Goal: Task Accomplishment & Management: Manage account settings

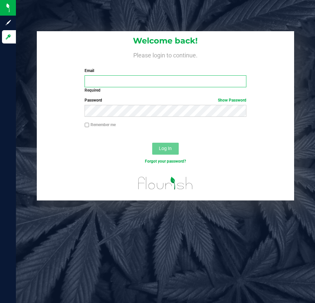
click at [167, 76] on input "Email" at bounding box center [166, 81] width 162 height 12
type input "Bemmons@liveparallel.com"
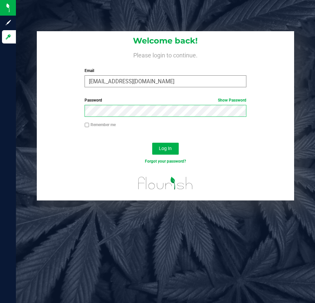
click at [152, 143] on button "Log In" at bounding box center [165, 149] width 27 height 12
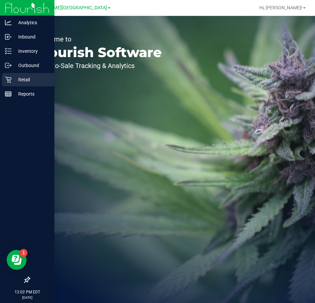
click at [9, 77] on icon at bounding box center [8, 79] width 7 height 7
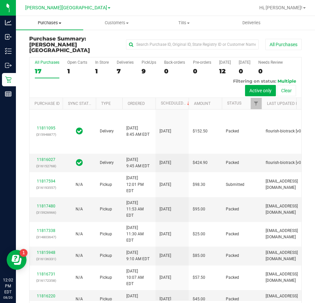
click at [56, 23] on span "Purchases" at bounding box center [49, 23] width 67 height 6
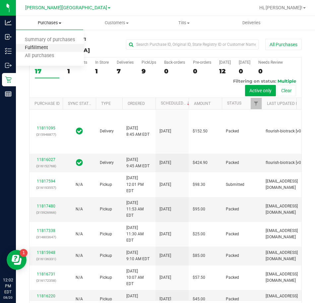
click at [39, 48] on span "Fulfillment" at bounding box center [36, 48] width 41 height 6
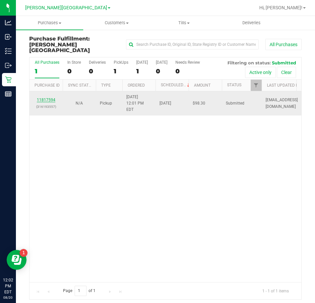
click at [41, 98] on link "11817594" at bounding box center [46, 100] width 19 height 5
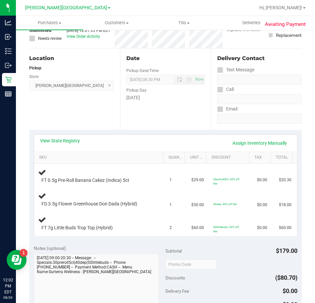
scroll to position [66, 0]
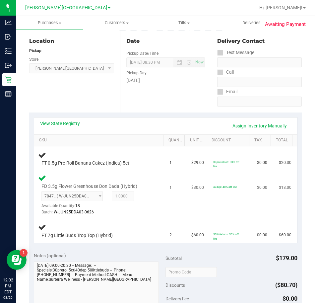
click at [150, 214] on div "FD 3.5g Flower Greenhouse Don Dada (Hybrid) 7847185310869000 ( W-JUN25DDA03-062…" at bounding box center [100, 195] width 124 height 42
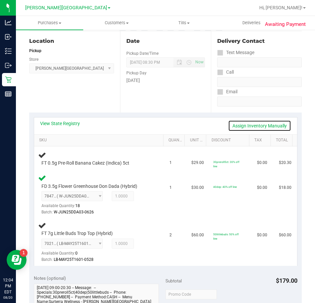
click at [237, 123] on link "Assign Inventory Manually" at bounding box center [259, 125] width 63 height 11
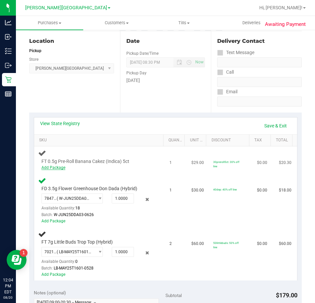
click at [59, 167] on link "Add Package" at bounding box center [53, 167] width 24 height 5
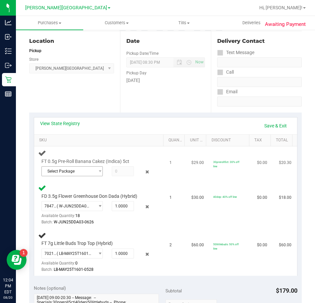
click at [73, 172] on span "Select Package" at bounding box center [68, 171] width 53 height 9
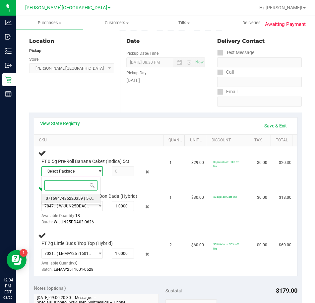
click at [78, 198] on span "0716947436220359" at bounding box center [64, 198] width 37 height 5
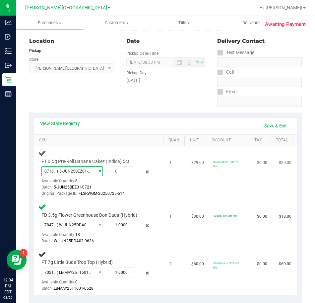
click at [167, 189] on td "1" at bounding box center [177, 173] width 22 height 54
click at [144, 172] on icon at bounding box center [147, 172] width 7 height 8
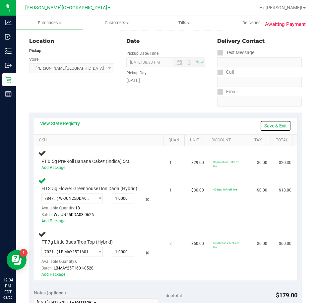
click at [266, 124] on link "Save & Exit" at bounding box center [275, 125] width 31 height 11
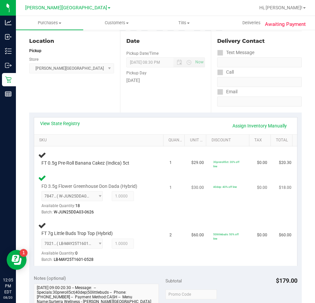
click at [140, 216] on div at bounding box center [96, 215] width 111 height 0
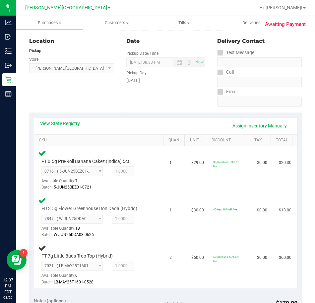
click at [145, 234] on div "Batch: W-JUN25DDA03-0626" at bounding box center [96, 235] width 111 height 6
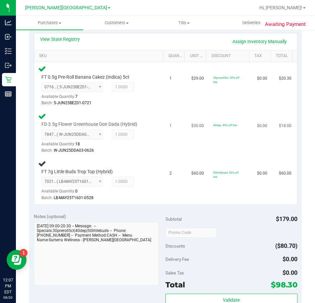
scroll to position [148, 0]
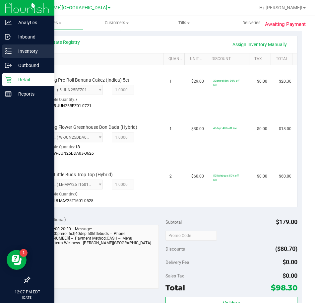
click at [7, 55] on div "Inventory" at bounding box center [28, 50] width 52 height 13
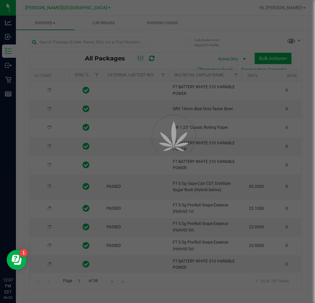
click at [85, 42] on div at bounding box center [157, 151] width 315 height 303
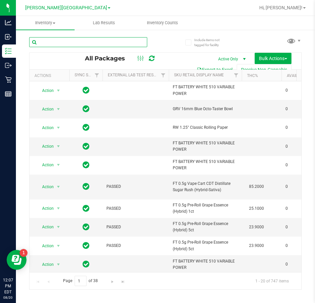
click at [85, 42] on input "text" at bounding box center [88, 42] width 118 height 10
type input "1750221600620281"
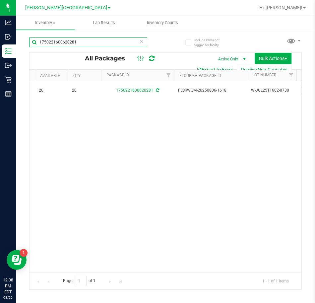
scroll to position [0, 25]
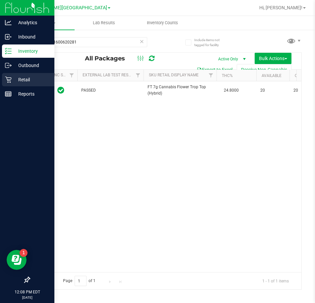
click at [12, 81] on p "Retail" at bounding box center [32, 80] width 40 height 8
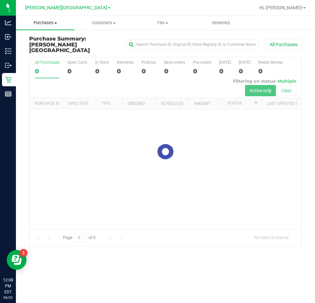
click at [66, 23] on span "Purchases" at bounding box center [45, 23] width 59 height 6
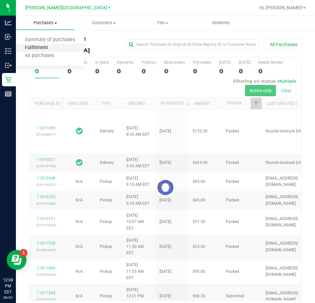
click at [38, 49] on span "Fulfillment" at bounding box center [36, 48] width 41 height 6
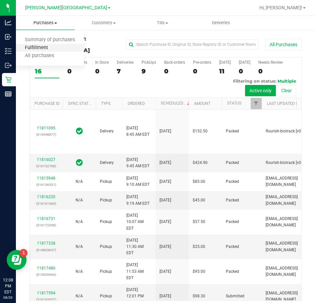
click at [39, 50] on span "Fulfillment" at bounding box center [36, 48] width 41 height 6
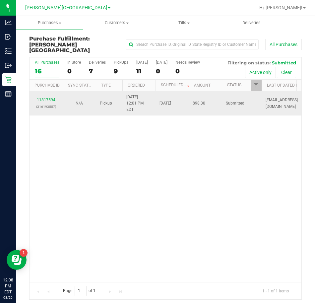
click at [47, 97] on div "11817594 (316193557)" at bounding box center [46, 103] width 25 height 13
click at [51, 98] on link "11817594" at bounding box center [46, 100] width 19 height 5
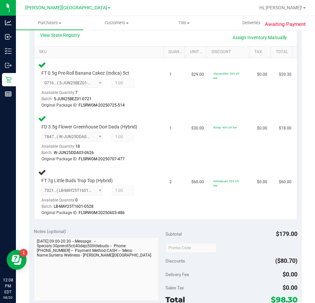
scroll to position [162, 0]
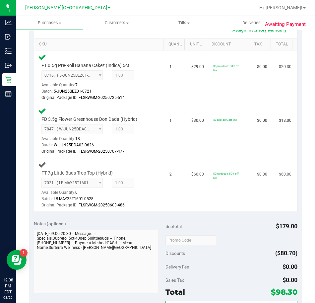
click at [154, 179] on div "FT 7g Little Buds Trop Top (Hybrid) 7021028751070915 ( LB-MAY25T1601-0528 | ori…" at bounding box center [100, 185] width 124 height 48
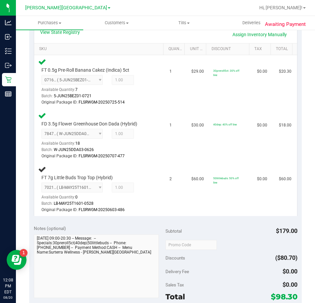
scroll to position [160, 0]
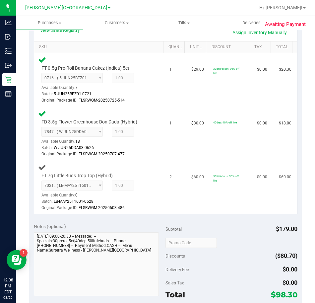
click at [166, 197] on td "2" at bounding box center [177, 187] width 22 height 53
click at [159, 197] on td "FT 7g Little Buds Trop Top (Hybrid) 7021028751070915 ( LB-MAY25T1601-0528 | ori…" at bounding box center [100, 187] width 132 height 53
click at [166, 199] on td "2" at bounding box center [177, 187] width 22 height 53
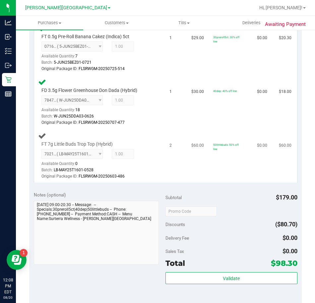
scroll to position [191, 0]
click at [166, 164] on td "2" at bounding box center [177, 155] width 22 height 53
click at [148, 160] on div "7021028751070915 ( LB-MAY25T1601-0528 | orig: FLSRWGM-20250603-486 ) 7021028751…" at bounding box center [96, 164] width 111 height 31
click at [159, 165] on td "FT 7g Little Buds Trop Top (Hybrid) 7021028751070915 ( LB-MAY25T1601-0528 | ori…" at bounding box center [100, 155] width 132 height 53
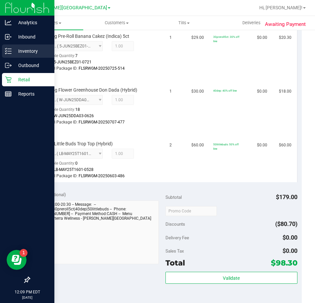
click at [14, 48] on p "Inventory" at bounding box center [32, 51] width 40 height 8
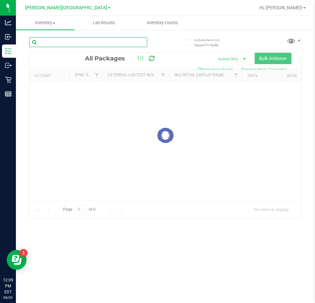
click at [83, 42] on input "text" at bounding box center [88, 42] width 118 height 10
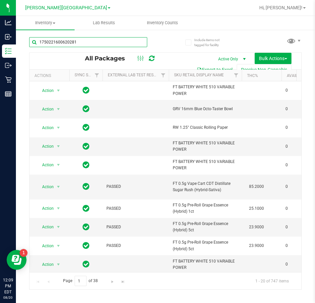
type input "1750221600620281"
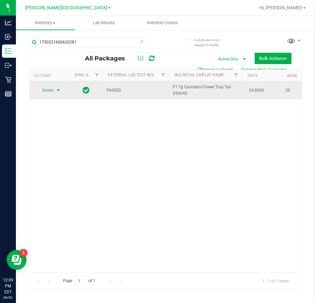
click at [56, 91] on span "select" at bounding box center [58, 90] width 5 height 5
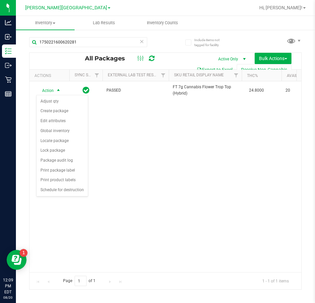
click at [112, 150] on div "Action Action Adjust qty Create package Edit attributes Global inventory Locate…" at bounding box center [166, 176] width 272 height 191
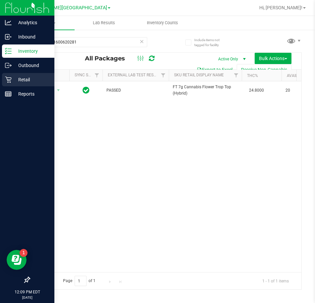
click at [10, 81] on icon at bounding box center [8, 80] width 6 height 6
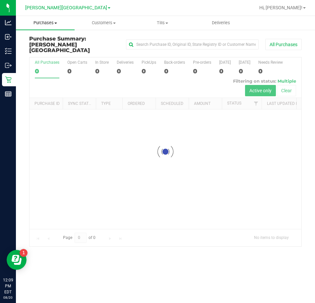
click at [62, 21] on span "Purchases" at bounding box center [45, 23] width 59 height 6
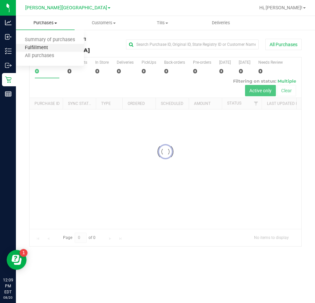
click at [42, 49] on span "Fulfillment" at bounding box center [36, 48] width 41 height 6
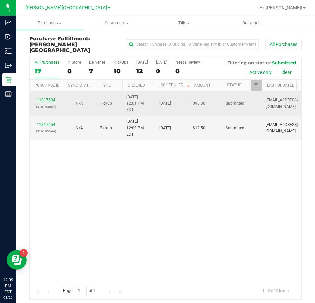
click at [50, 98] on link "11817594" at bounding box center [46, 100] width 19 height 5
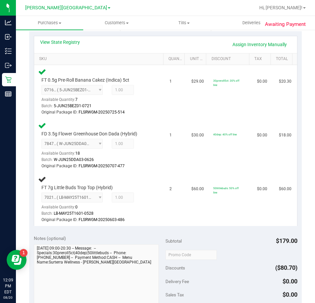
scroll to position [158, 0]
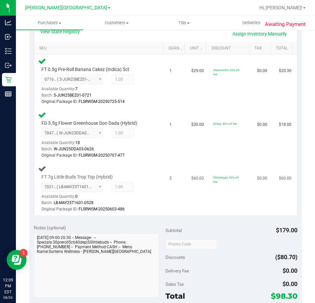
click at [146, 199] on div "7021028751070915 ( LB-MAY25T1601-0528 | orig: FLSRWGM-20250603-486 ) 7021028751…" at bounding box center [96, 197] width 111 height 31
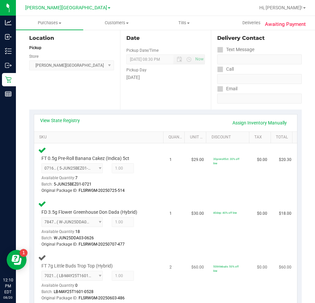
scroll to position [135, 0]
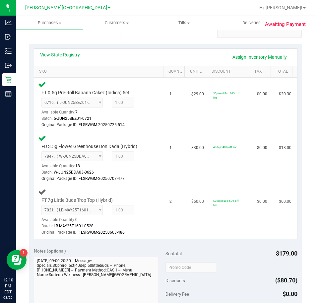
click at [148, 222] on div "FT 7g Little Buds Trop Top (Hybrid) 7021028751070915 ( LB-MAY25T1601-0528 | ori…" at bounding box center [100, 212] width 124 height 48
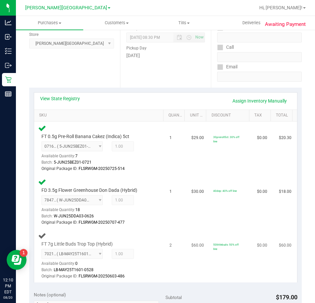
scroll to position [85, 0]
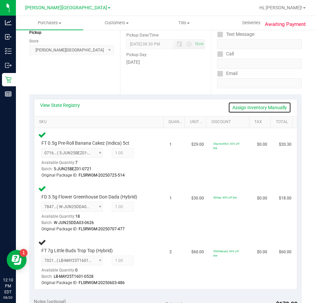
click at [249, 106] on link "Assign Inventory Manually" at bounding box center [259, 107] width 63 height 11
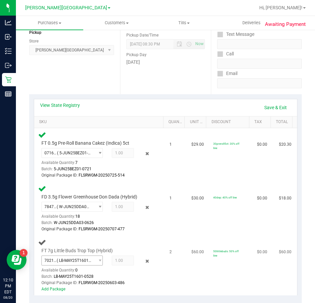
click at [89, 261] on span "7021028751070915 ( LB-MAY25T1601-0528 | orig: FLSRWGM-20250603-486 )" at bounding box center [68, 260] width 53 height 9
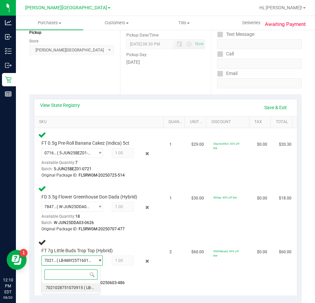
click at [74, 287] on span "7021028751070915" at bounding box center [64, 287] width 37 height 5
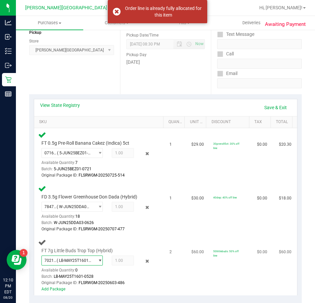
click at [134, 261] on div at bounding box center [138, 261] width 9 height 8
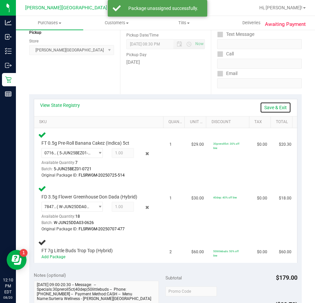
click at [269, 102] on link "Save & Exit" at bounding box center [275, 107] width 31 height 11
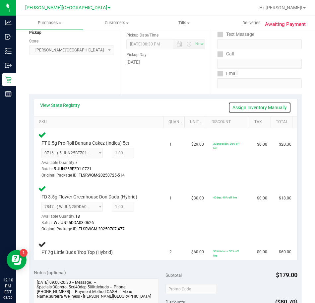
click at [246, 110] on link "Assign Inventory Manually" at bounding box center [259, 107] width 63 height 11
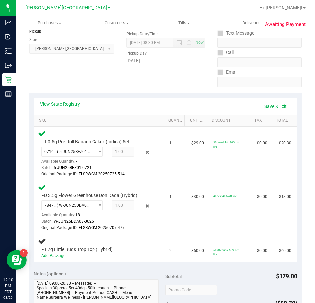
scroll to position [90, 0]
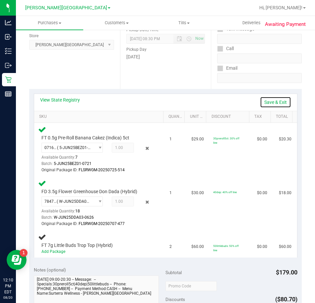
click at [270, 101] on link "Save & Exit" at bounding box center [275, 102] width 31 height 11
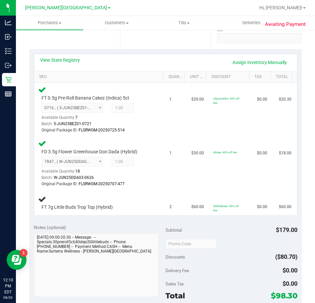
scroll to position [145, 0]
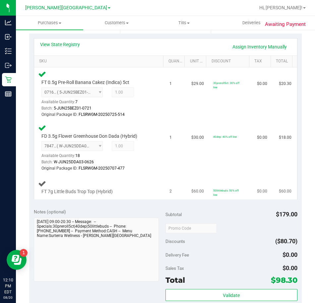
click at [159, 181] on td "FT 7g Little Buds Trop Top (Hybrid)" at bounding box center [100, 187] width 132 height 25
click at [140, 164] on div "Batch: W-JUN25DDA03-0626" at bounding box center [96, 162] width 111 height 6
click at [154, 160] on div "FD 3.5g Flower Greenhouse Don Dada (Hybrid) 7847185310869000 ( W-JUN25DDA03-062…" at bounding box center [100, 148] width 124 height 48
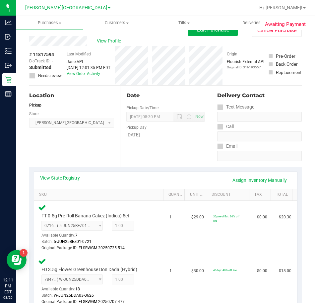
scroll to position [0, 0]
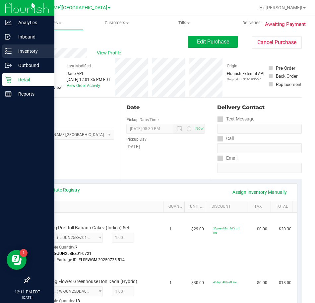
click at [9, 49] on line at bounding box center [10, 49] width 4 height 0
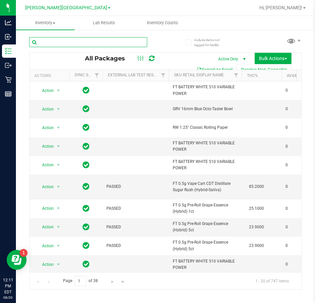
click at [79, 42] on input "text" at bounding box center [88, 42] width 118 height 10
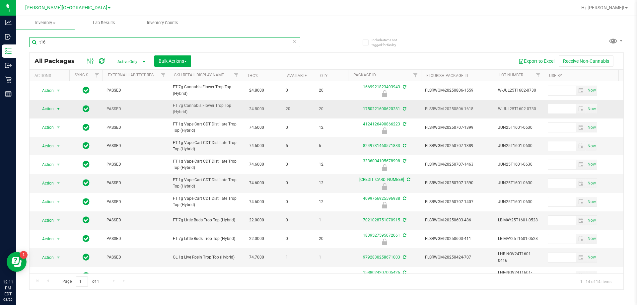
type input "t16"
click at [56, 109] on span "select" at bounding box center [58, 108] width 5 height 5
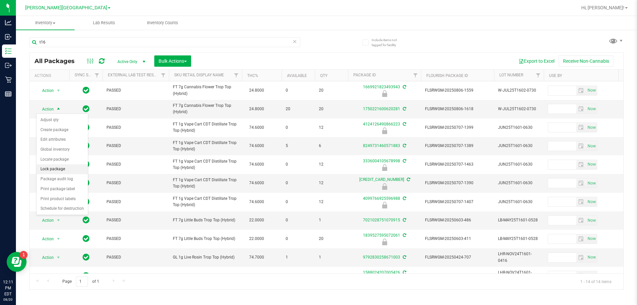
click at [55, 167] on li "Lock package" at bounding box center [61, 169] width 51 height 10
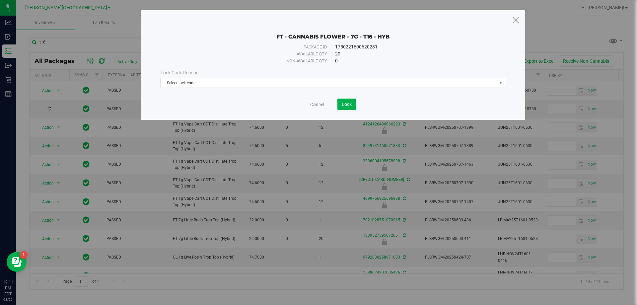
click at [190, 83] on span "Select lock code" at bounding box center [329, 82] width 336 height 9
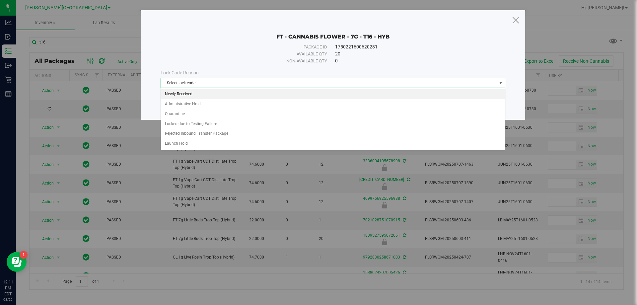
click at [186, 94] on li "Newly Received" at bounding box center [333, 94] width 344 height 10
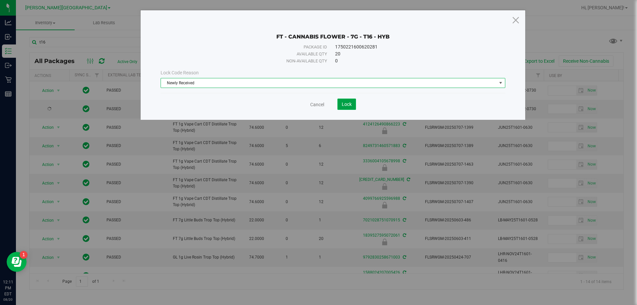
click at [315, 105] on span "Lock" at bounding box center [347, 104] width 10 height 5
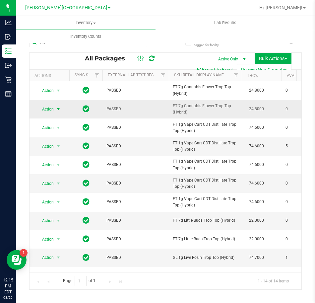
drag, startPoint x: 53, startPoint y: 103, endPoint x: 45, endPoint y: 116, distance: 15.5
click at [44, 115] on td "Action Action Edit attributes Global inventory Locate package Package audit log…" at bounding box center [50, 109] width 40 height 19
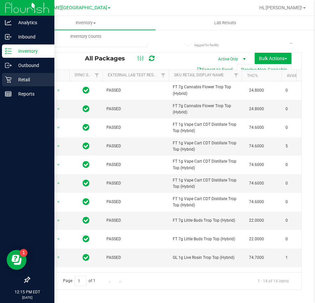
click at [15, 81] on p "Retail" at bounding box center [32, 80] width 40 height 8
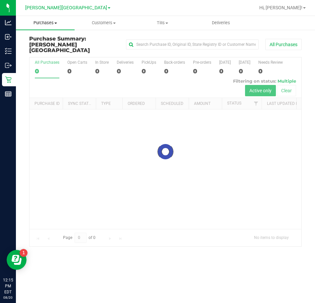
click at [56, 25] on span "Purchases" at bounding box center [45, 23] width 59 height 6
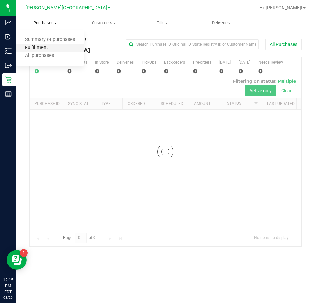
click at [50, 46] on span "Fulfillment" at bounding box center [36, 48] width 41 height 6
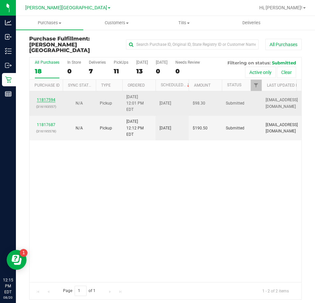
click at [43, 98] on link "11817594" at bounding box center [46, 100] width 19 height 5
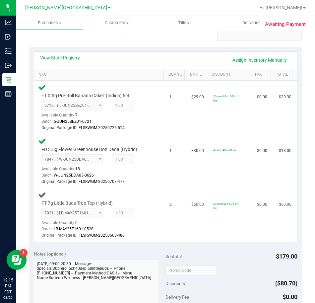
scroll to position [133, 0]
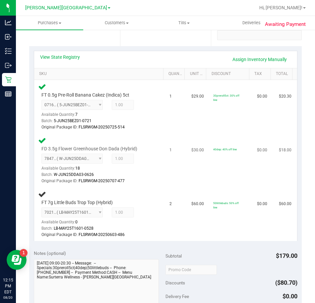
click at [166, 179] on td "1" at bounding box center [177, 161] width 22 height 54
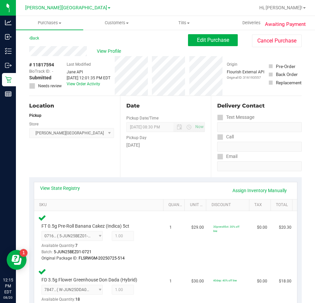
scroll to position [0, 0]
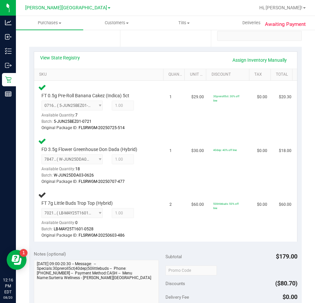
scroll to position [133, 0]
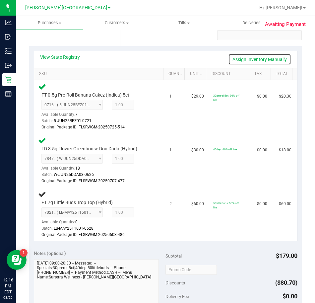
click at [236, 60] on link "Assign Inventory Manually" at bounding box center [259, 59] width 63 height 11
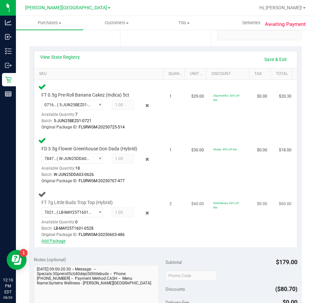
click at [61, 242] on link "Add Package" at bounding box center [53, 241] width 24 height 5
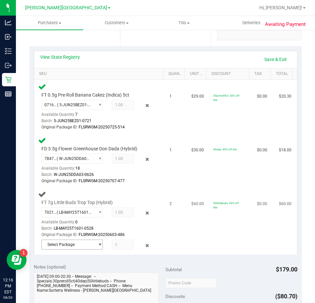
click at [64, 243] on span "Select Package" at bounding box center [68, 244] width 53 height 9
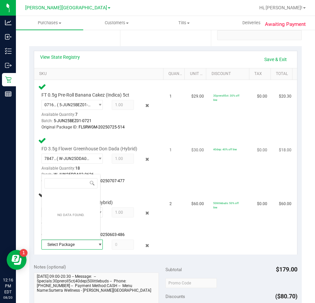
click at [166, 174] on td "1" at bounding box center [177, 161] width 22 height 54
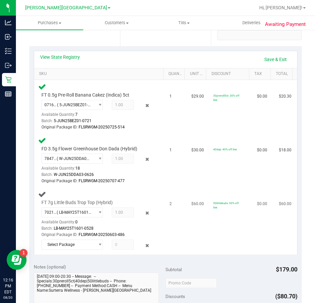
click at [167, 228] on td "2" at bounding box center [177, 220] width 22 height 67
click at [168, 228] on td "2" at bounding box center [177, 220] width 22 height 67
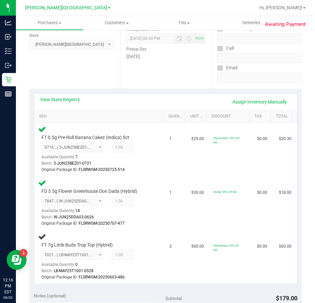
scroll to position [91, 0]
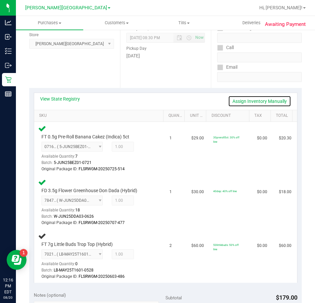
click at [252, 99] on link "Assign Inventory Manually" at bounding box center [259, 101] width 63 height 11
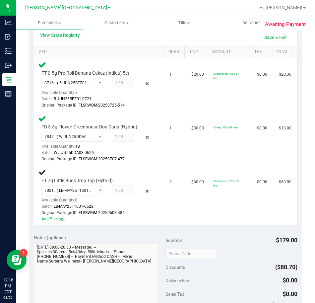
scroll to position [161, 0]
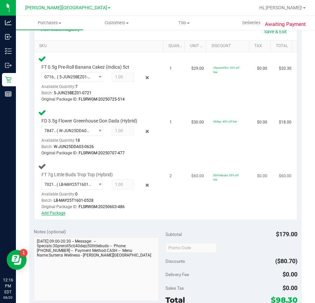
click at [55, 213] on link "Add Package" at bounding box center [53, 213] width 24 height 5
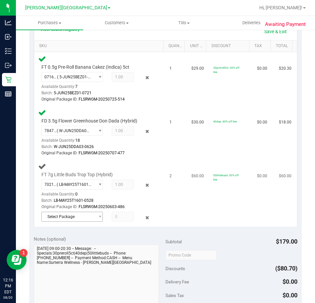
click at [83, 216] on span "Select Package" at bounding box center [68, 216] width 53 height 9
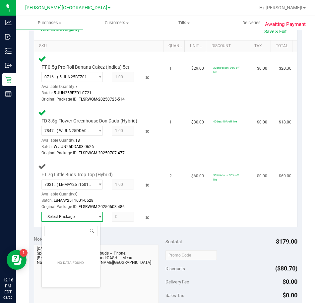
click at [193, 206] on td "$60.00" at bounding box center [198, 193] width 22 height 67
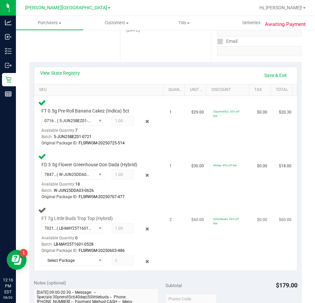
scroll to position [108, 0]
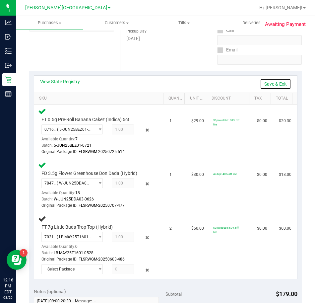
click at [263, 78] on link "Save & Exit" at bounding box center [275, 83] width 31 height 11
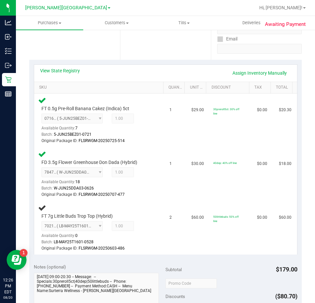
scroll to position [115, 0]
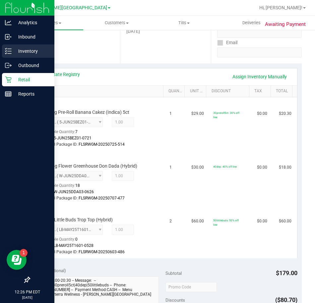
click at [10, 53] on line at bounding box center [10, 53] width 4 height 0
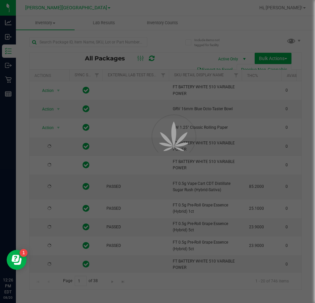
click at [83, 42] on div at bounding box center [157, 151] width 315 height 303
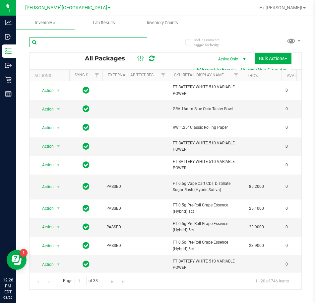
click at [77, 42] on input "text" at bounding box center [88, 42] width 118 height 10
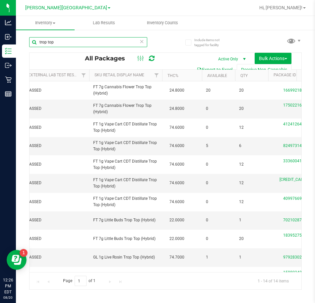
scroll to position [0, 78]
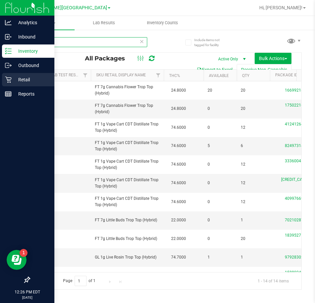
type input "trop top"
click at [14, 79] on p "Retail" at bounding box center [32, 80] width 40 height 8
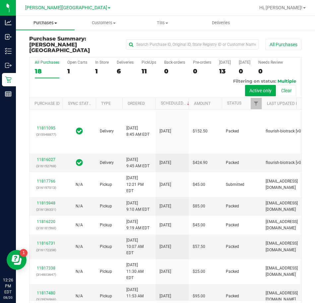
click at [66, 24] on span "Purchases" at bounding box center [45, 23] width 59 height 6
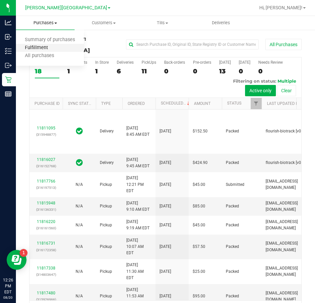
click at [37, 47] on span "Fulfillment" at bounding box center [36, 48] width 41 height 6
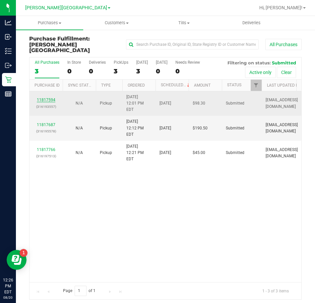
click at [48, 98] on link "11817594" at bounding box center [46, 100] width 19 height 5
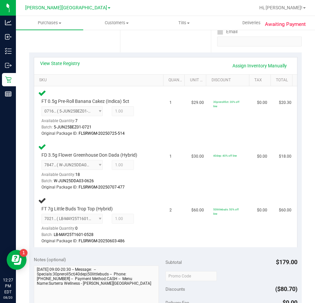
scroll to position [112, 0]
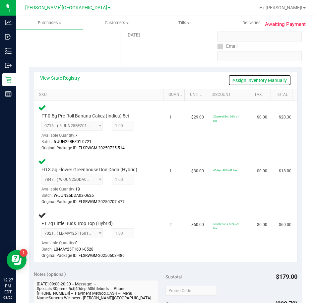
click at [246, 78] on link "Assign Inventory Manually" at bounding box center [259, 80] width 63 height 11
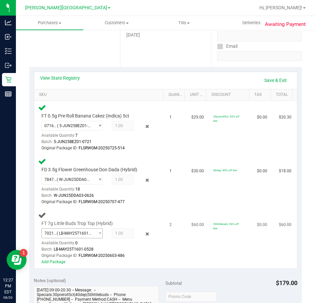
click at [87, 233] on span "( LB-MAY25T1601-0528 | orig: FLSRWGM-20250603-486 )" at bounding box center [74, 233] width 35 height 5
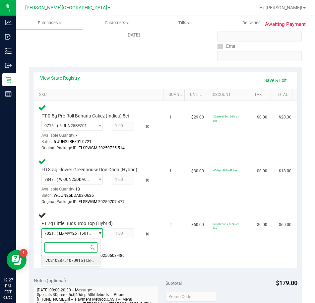
click at [68, 258] on span "7021028751070915" at bounding box center [64, 260] width 37 height 5
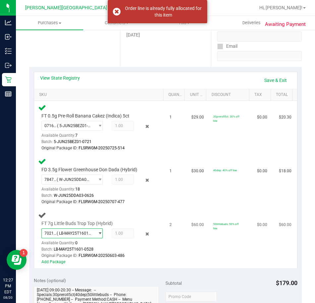
click at [80, 230] on span "7021028751070915 ( LB-MAY25T1601-0528 | orig: FLSRWGM-20250603-486 )" at bounding box center [68, 233] width 53 height 9
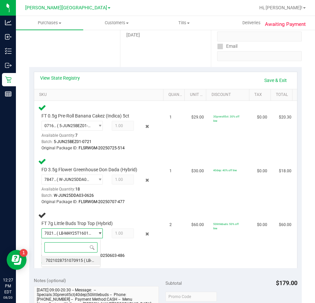
click at [84, 260] on span "( LB-MAY25T1601-0528 | orig: FLSRWGM-20250603-486 )" at bounding box center [135, 260] width 103 height 5
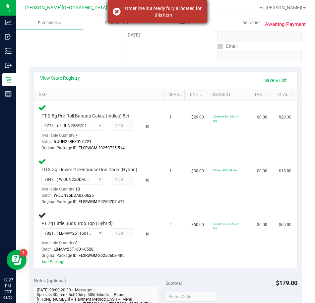
click at [115, 10] on div "Order line is already fully allocated for this item" at bounding box center [158, 11] width 100 height 23
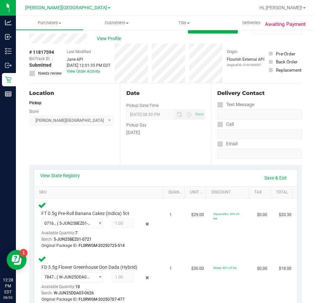
scroll to position [0, 0]
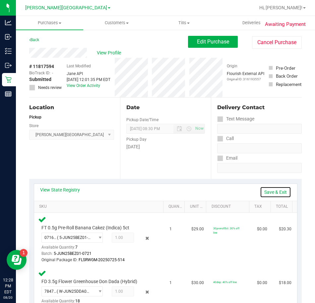
click at [267, 193] on link "Save & Exit" at bounding box center [275, 191] width 31 height 11
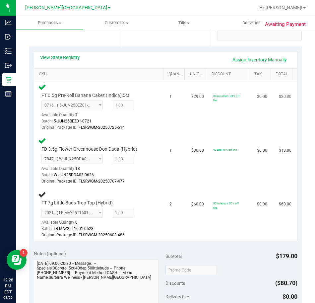
scroll to position [133, 0]
click at [141, 214] on div "7021028751070915 ( LB-MAY25T1601-0528 | orig: FLSRWGM-20250603-486 ) 7021028751…" at bounding box center [96, 222] width 111 height 31
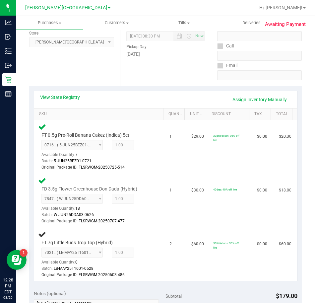
scroll to position [33, 0]
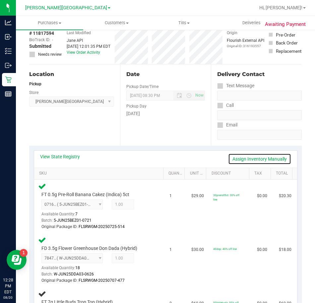
click at [233, 159] on link "Assign Inventory Manually" at bounding box center [259, 158] width 63 height 11
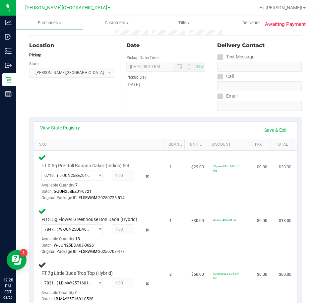
scroll to position [100, 0]
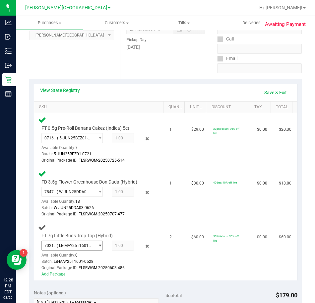
click at [94, 246] on span "select" at bounding box center [98, 245] width 8 height 9
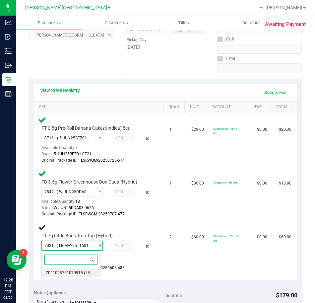
click at [76, 273] on span "7021028751070915" at bounding box center [64, 272] width 37 height 5
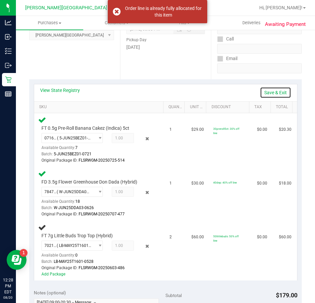
click at [263, 93] on link "Save & Exit" at bounding box center [275, 92] width 31 height 11
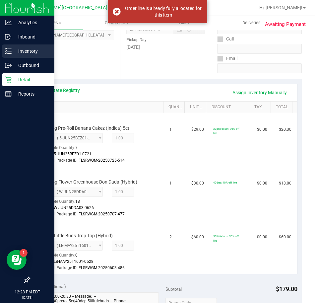
click at [14, 51] on p "Inventory" at bounding box center [32, 51] width 40 height 8
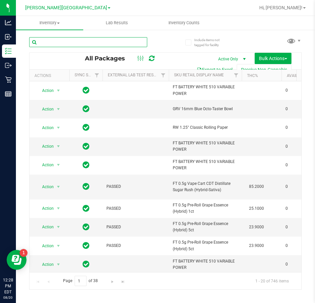
click at [88, 41] on input "text" at bounding box center [88, 42] width 118 height 10
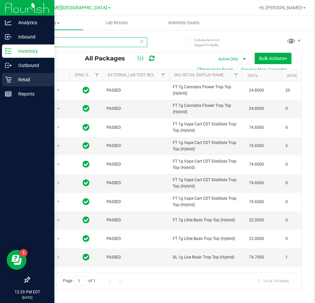
type input "trop top"
click at [11, 78] on icon at bounding box center [8, 80] width 6 height 6
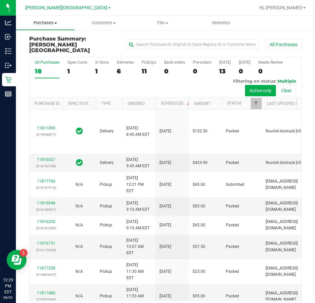
click at [51, 21] on span "Purchases" at bounding box center [45, 23] width 59 height 6
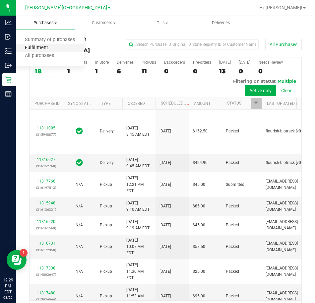
click at [48, 46] on span "Fulfillment" at bounding box center [36, 48] width 41 height 6
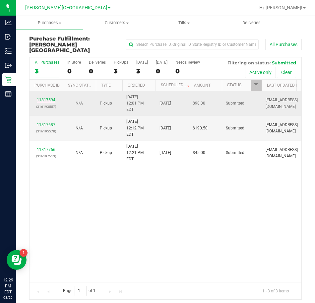
click at [48, 98] on link "11817594" at bounding box center [46, 100] width 19 height 5
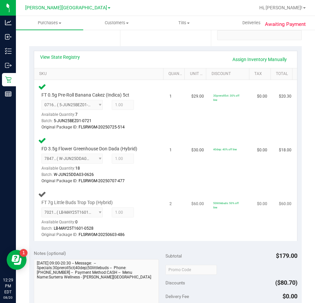
click at [96, 227] on div "Batch: LB-MAY25T1601-0528" at bounding box center [96, 228] width 111 height 6
click at [174, 222] on td "2" at bounding box center [177, 213] width 22 height 53
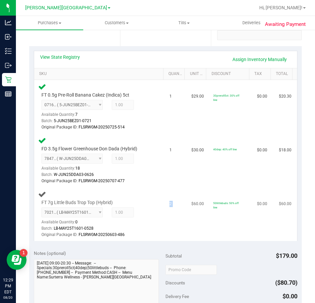
click at [174, 222] on td "2" at bounding box center [177, 213] width 22 height 53
click at [166, 211] on td "2" at bounding box center [177, 213] width 22 height 53
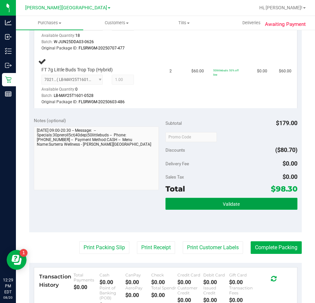
click at [222, 201] on button "Validate" at bounding box center [232, 204] width 132 height 12
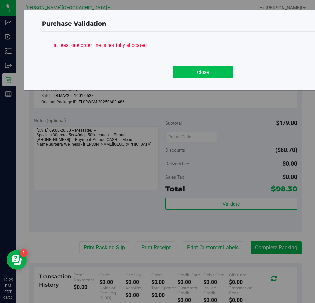
click at [197, 68] on button "Close" at bounding box center [203, 72] width 60 height 12
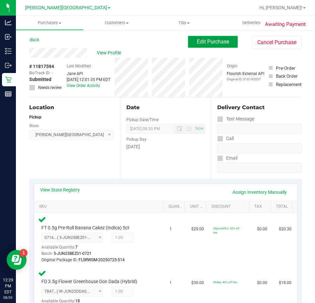
click at [218, 39] on span "Edit Purchase" at bounding box center [213, 41] width 32 height 6
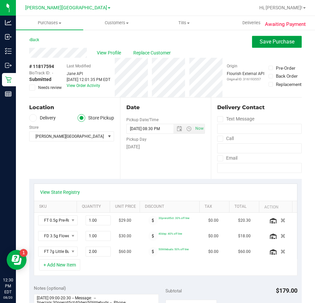
click at [260, 43] on span "Save Purchase" at bounding box center [277, 41] width 35 height 6
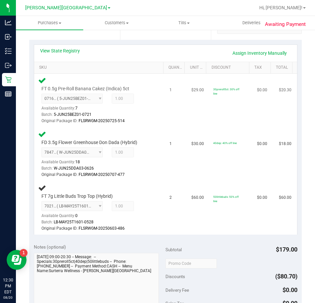
scroll to position [133, 0]
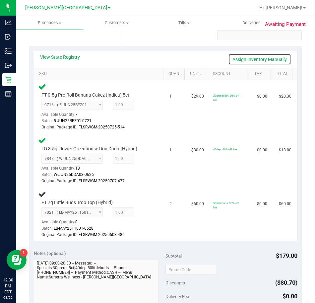
click at [247, 58] on link "Assign Inventory Manually" at bounding box center [259, 59] width 63 height 11
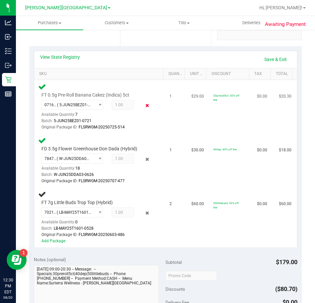
click at [144, 106] on icon at bounding box center [147, 106] width 7 height 8
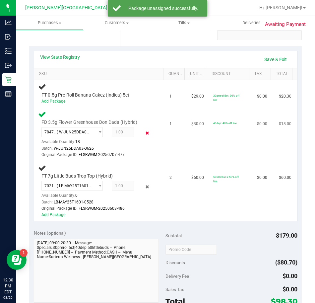
click at [144, 134] on icon at bounding box center [147, 133] width 7 height 8
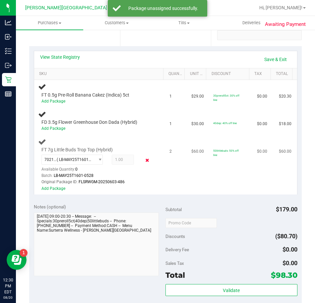
click at [144, 161] on icon at bounding box center [147, 161] width 7 height 8
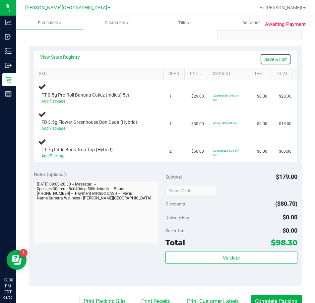
click at [262, 59] on link "Save & Exit" at bounding box center [275, 59] width 31 height 11
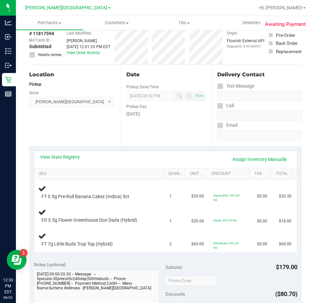
scroll to position [33, 0]
click at [139, 210] on div "FD 3.5g Flower Greenhouse Don Dada (Hybrid)" at bounding box center [100, 216] width 124 height 16
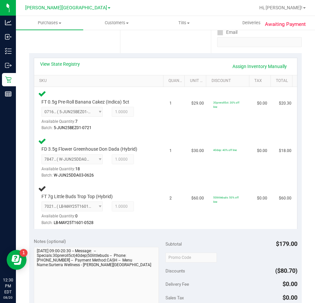
scroll to position [128, 0]
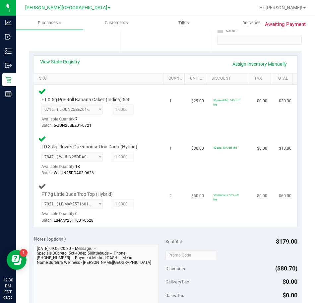
click at [146, 209] on div "7021028751070915 ( LB-MAY25T1601-0528 | orig: FLSRWGM-20250603-486 ) 7021028751…" at bounding box center [96, 211] width 111 height 24
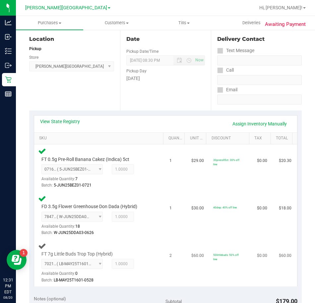
scroll to position [0, 0]
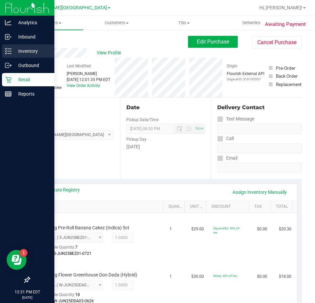
click at [9, 51] on line at bounding box center [10, 51] width 4 height 0
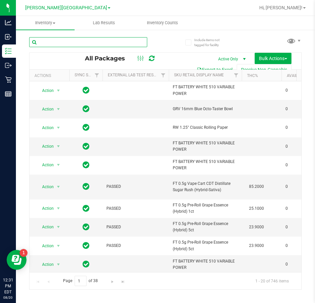
click at [79, 42] on input "text" at bounding box center [88, 42] width 118 height 10
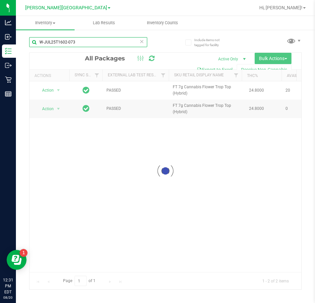
type input "W-JUL25T1602-073"
click at [54, 89] on div at bounding box center [166, 171] width 272 height 237
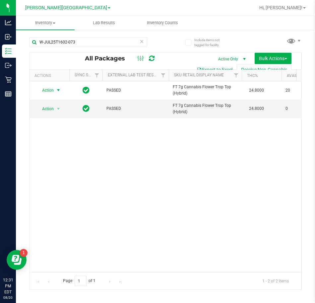
click at [54, 89] on span "Action" at bounding box center [45, 90] width 18 height 9
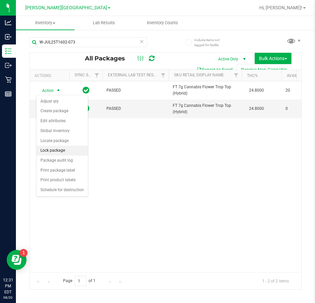
click at [60, 150] on li "Lock package" at bounding box center [61, 151] width 51 height 10
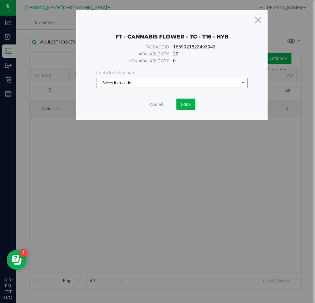
click at [134, 82] on span "Select lock code" at bounding box center [168, 82] width 143 height 9
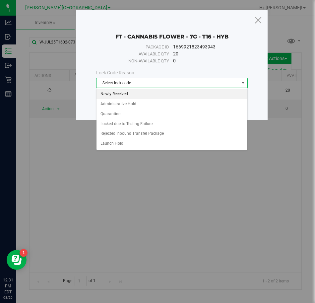
click at [138, 95] on li "Newly Received" at bounding box center [172, 94] width 151 height 10
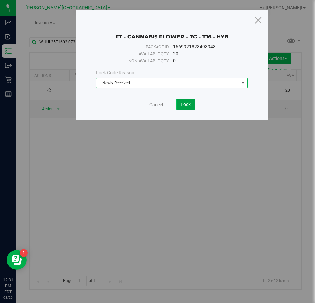
click at [188, 109] on button "Lock" at bounding box center [186, 104] width 19 height 11
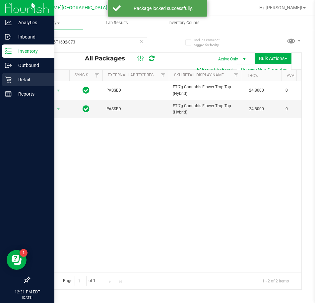
click at [13, 84] on div "Retail" at bounding box center [28, 79] width 52 height 13
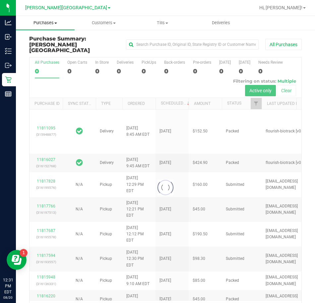
click at [58, 25] on span "Purchases" at bounding box center [45, 23] width 59 height 6
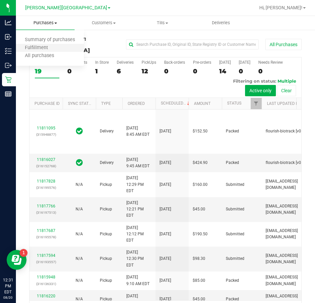
click at [59, 51] on li "Fulfillment" at bounding box center [50, 48] width 68 height 8
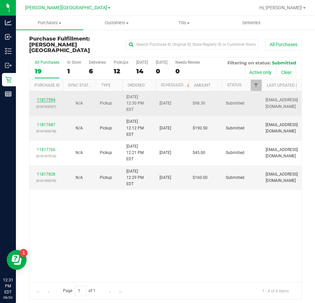
click at [47, 98] on link "11817594" at bounding box center [46, 100] width 19 height 5
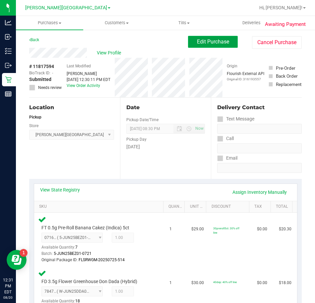
click at [214, 42] on span "Edit Purchase" at bounding box center [213, 41] width 32 height 6
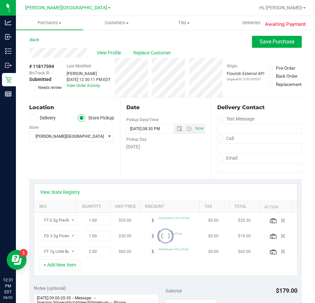
scroll to position [66, 0]
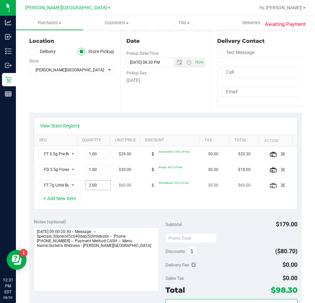
click at [86, 184] on span "2.00 2" at bounding box center [98, 185] width 25 height 10
type input "1"
type input "1.00"
click at [90, 206] on div "+ Add New Item" at bounding box center [166, 201] width 264 height 17
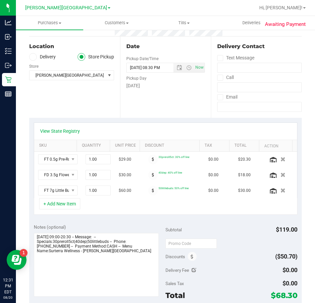
scroll to position [0, 0]
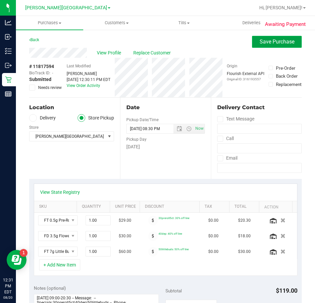
click at [282, 41] on span "Save Purchase" at bounding box center [277, 41] width 35 height 6
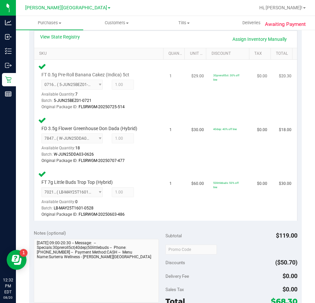
scroll to position [166, 0]
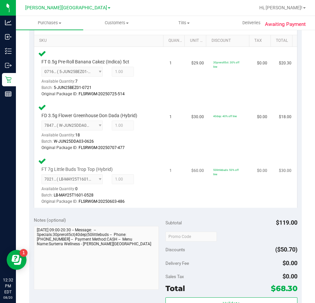
click at [187, 186] on td "$60.00" at bounding box center [198, 180] width 22 height 53
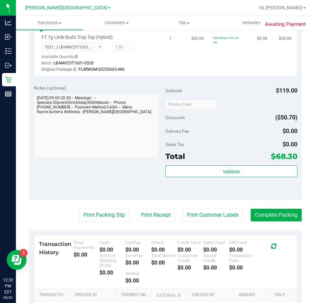
scroll to position [381, 0]
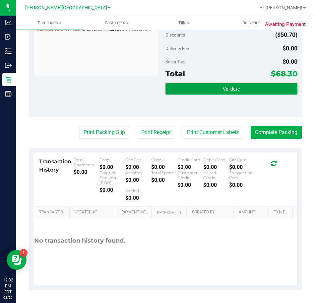
click at [214, 87] on button "Validate" at bounding box center [232, 89] width 132 height 12
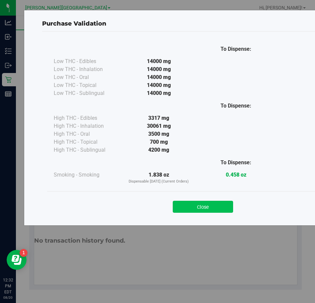
click at [205, 208] on button "Close" at bounding box center [203, 207] width 60 height 12
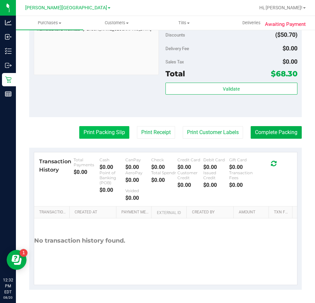
click at [100, 131] on button "Print Packing Slip" at bounding box center [104, 132] width 50 height 13
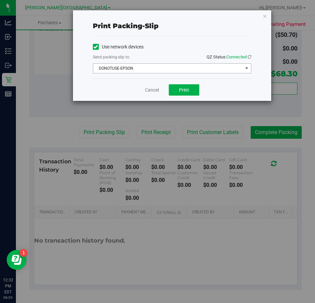
click at [176, 70] on span "DONOTUSE-EPSON" at bounding box center [168, 68] width 150 height 9
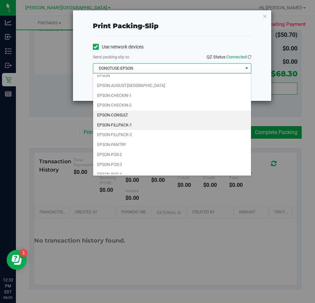
scroll to position [19, 0]
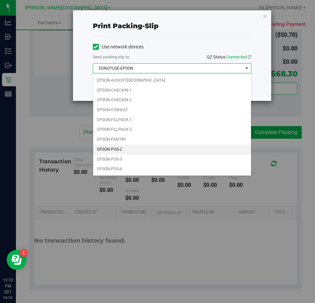
click at [101, 150] on li "EPSON-POS-2" at bounding box center [172, 150] width 158 height 10
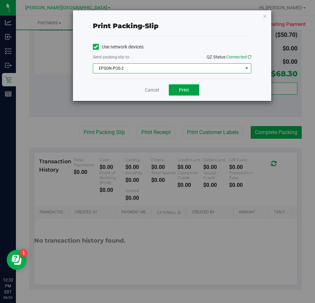
click at [196, 88] on button "Print" at bounding box center [184, 89] width 31 height 11
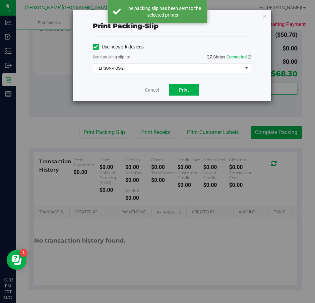
click at [152, 88] on link "Cancel" at bounding box center [152, 90] width 14 height 7
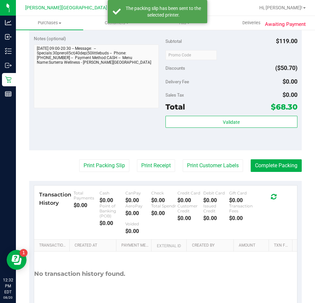
scroll to position [381, 0]
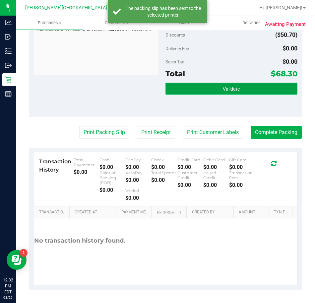
click at [214, 85] on button "Validate" at bounding box center [232, 89] width 132 height 12
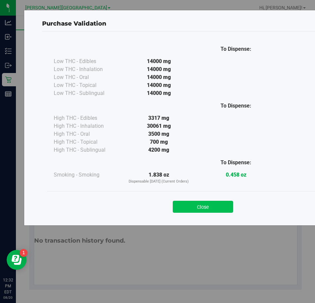
click at [183, 210] on button "Close" at bounding box center [203, 207] width 60 height 12
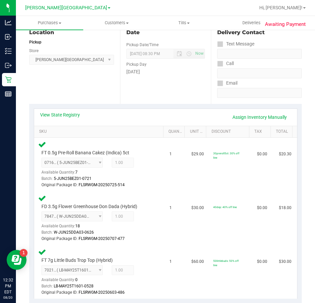
scroll to position [215, 0]
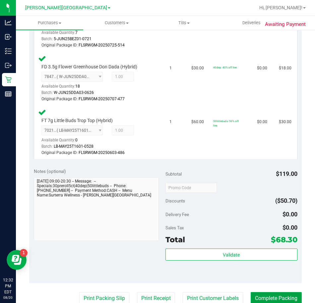
click at [254, 297] on button "Complete Packing" at bounding box center [276, 298] width 51 height 13
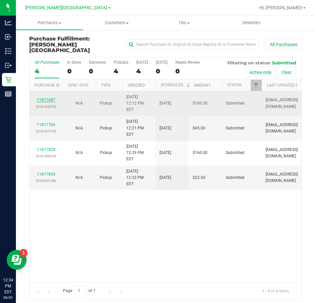
click at [50, 98] on link "11817687" at bounding box center [46, 100] width 19 height 5
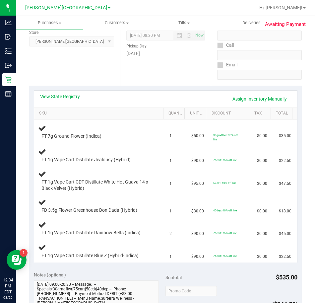
scroll to position [94, 0]
click at [59, 95] on link "View State Registry" at bounding box center [60, 96] width 40 height 7
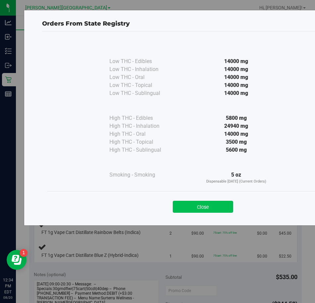
click at [194, 205] on button "Close" at bounding box center [203, 207] width 60 height 12
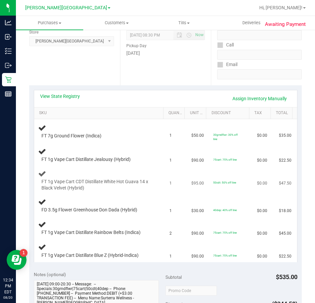
click at [142, 178] on span "FT 1g Vape Cart CDT Distillate White Hot Guava 14 x Black Velvet (Hybrid)" at bounding box center [96, 184] width 111 height 13
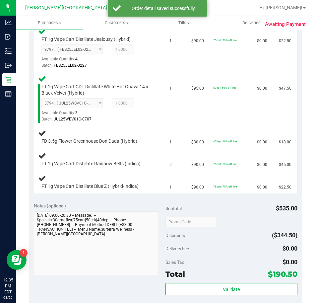
scroll to position [240, 0]
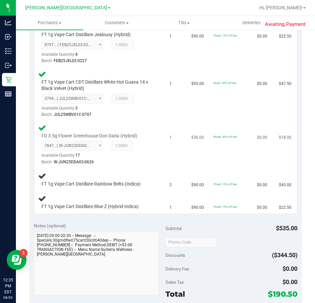
click at [159, 158] on td "FD 3.5g Flower Greenhouse Don Dada (Hybrid) 7847185310869000 ( W-JUN25DDA03-062…" at bounding box center [100, 144] width 132 height 47
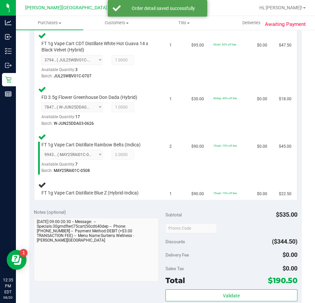
scroll to position [298, 0]
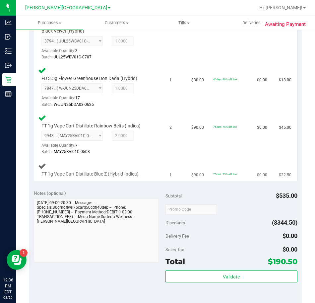
click at [166, 165] on td "1" at bounding box center [177, 170] width 22 height 22
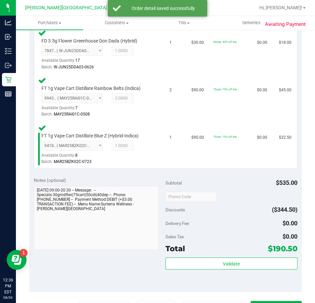
scroll to position [335, 0]
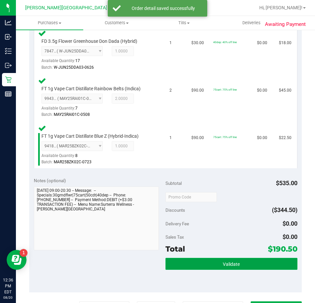
click at [224, 264] on span "Validate" at bounding box center [231, 263] width 17 height 5
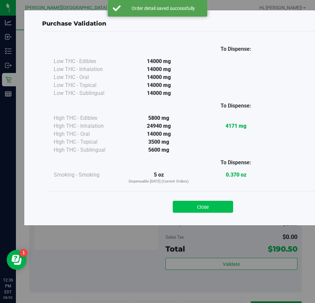
click at [202, 202] on button "Close" at bounding box center [203, 207] width 60 height 12
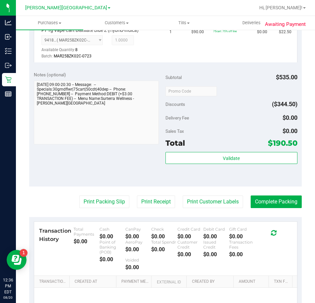
scroll to position [437, 0]
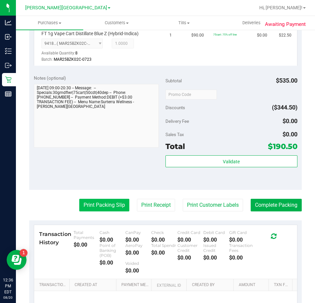
click at [93, 204] on button "Print Packing Slip" at bounding box center [104, 205] width 50 height 13
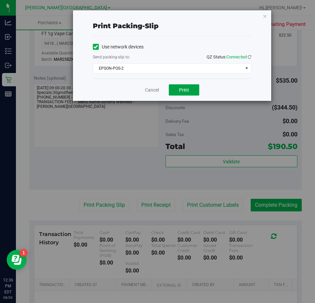
click at [182, 91] on span "Print" at bounding box center [184, 89] width 10 height 5
click at [158, 90] on link "Cancel" at bounding box center [152, 90] width 14 height 7
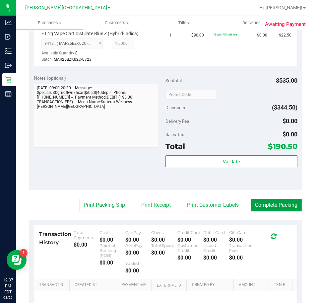
click at [265, 207] on button "Complete Packing" at bounding box center [276, 205] width 51 height 13
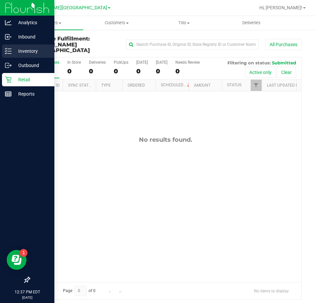
click at [26, 48] on p "Inventory" at bounding box center [32, 51] width 40 height 8
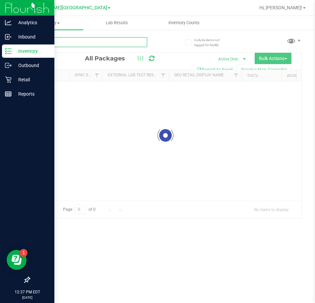
click at [130, 44] on input "text" at bounding box center [88, 42] width 118 height 10
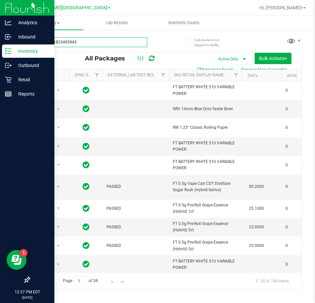
type input "1669921823493943"
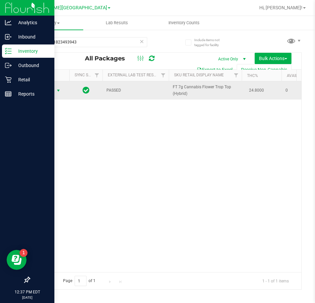
click at [56, 90] on span "select" at bounding box center [58, 90] width 5 height 5
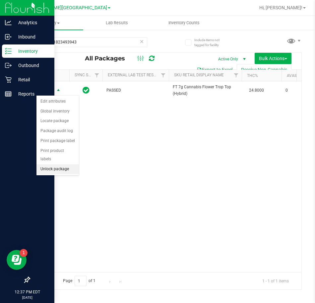
click at [53, 164] on li "Unlock package" at bounding box center [57, 169] width 42 height 10
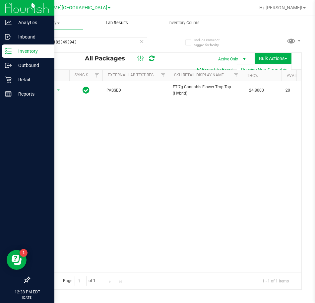
click at [102, 25] on span "Lab Results" at bounding box center [117, 23] width 40 height 6
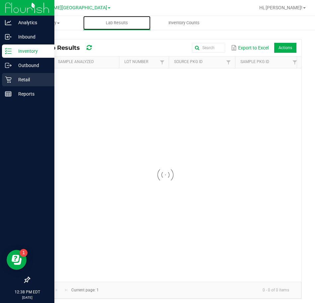
click at [14, 81] on p "Retail" at bounding box center [32, 80] width 40 height 8
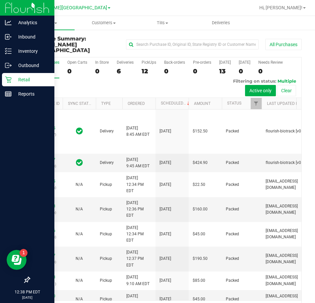
click at [31, 78] on p "Retail" at bounding box center [32, 80] width 40 height 8
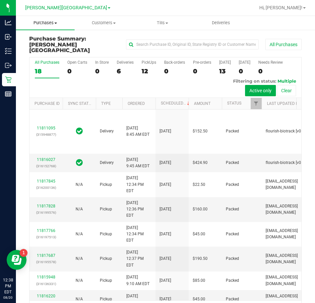
click at [63, 22] on span "Purchases" at bounding box center [45, 23] width 59 height 6
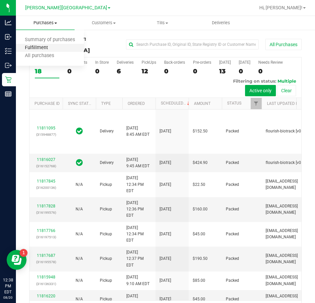
click at [40, 51] on span "Fulfillment" at bounding box center [36, 48] width 41 height 6
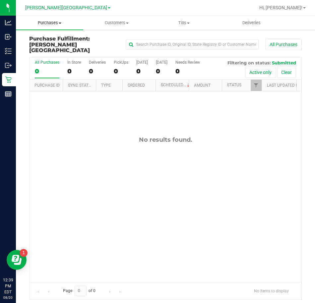
click at [55, 21] on span "Purchases" at bounding box center [49, 23] width 67 height 6
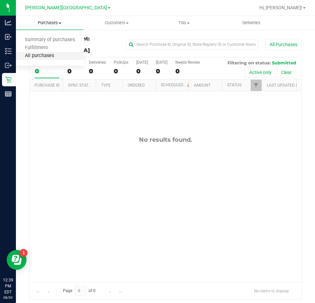
click at [40, 55] on span "All purchases" at bounding box center [39, 56] width 47 height 6
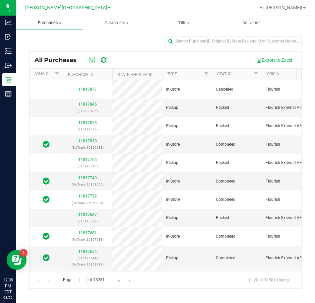
click at [47, 22] on span "Purchases" at bounding box center [49, 23] width 67 height 6
click at [40, 47] on span "Fulfillment" at bounding box center [36, 48] width 41 height 6
